Goal: Find specific page/section: Find specific page/section

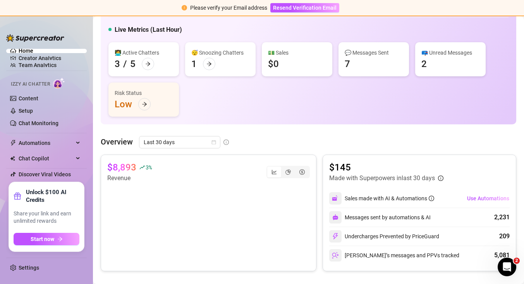
scroll to position [64, 0]
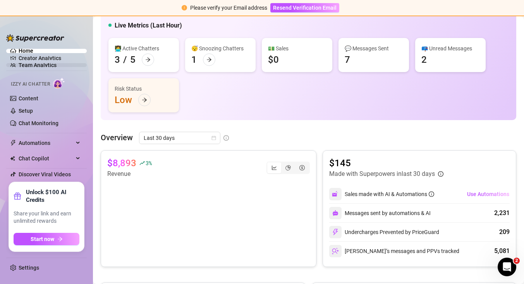
click at [42, 64] on link "Team Analytics" at bounding box center [38, 65] width 38 height 6
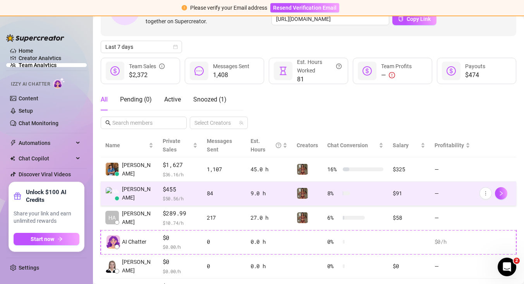
scroll to position [67, 0]
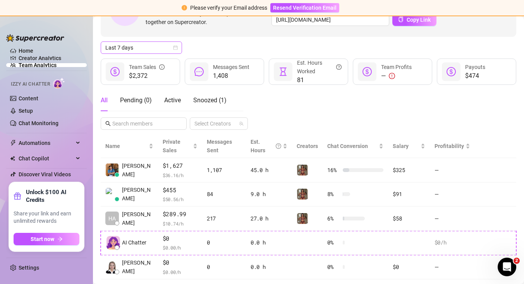
click at [174, 45] on span "Last 7 days" at bounding box center [141, 48] width 72 height 12
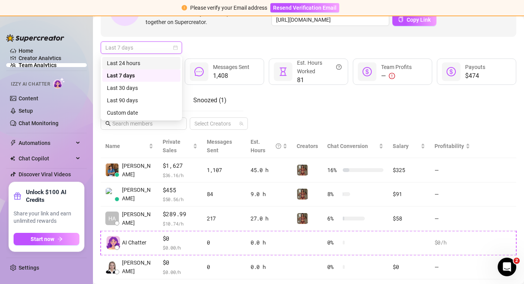
click at [168, 60] on div "Last 24 hours" at bounding box center [141, 63] width 69 height 9
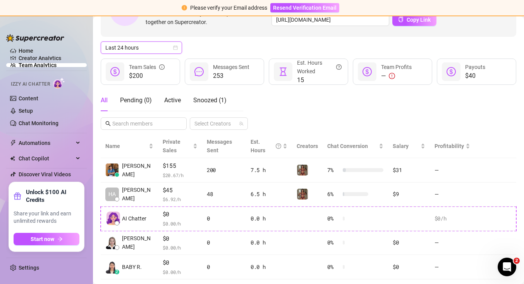
scroll to position [0, 0]
